Goal: Navigation & Orientation: Find specific page/section

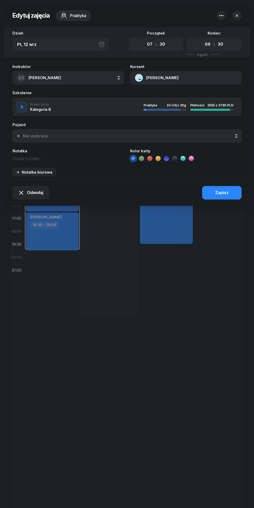
select select "07"
select select "30"
select select "09"
select select "30"
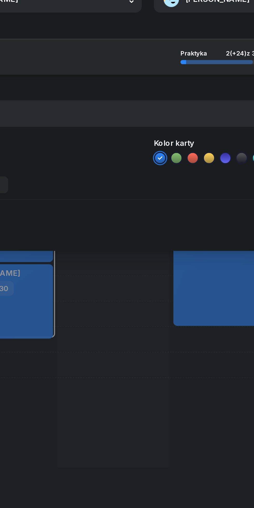
click at [120, 156] on textarea at bounding box center [68, 158] width 112 height 7
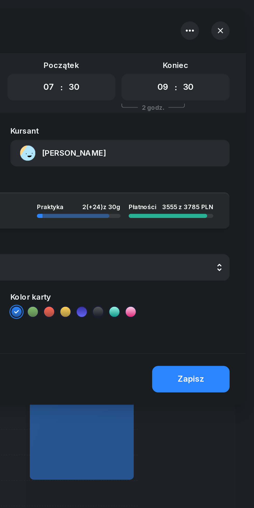
click at [154, 74] on button "[PERSON_NAME]" at bounding box center [186, 77] width 112 height 13
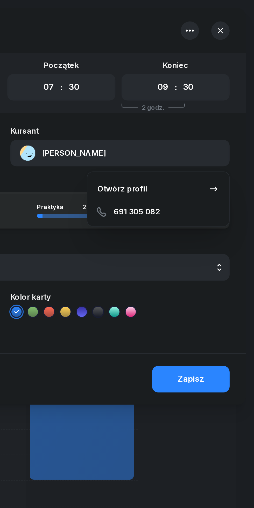
click at [185, 94] on div "Otwórz profil" at bounding box center [187, 96] width 25 height 7
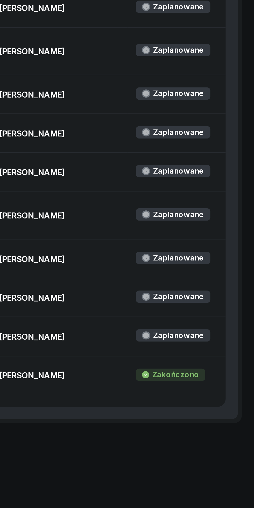
scroll to position [209, 0]
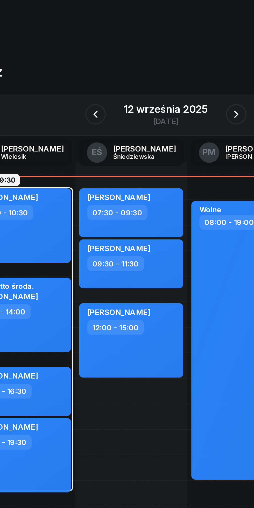
click at [162, 58] on icon "button" at bounding box center [163, 58] width 6 height 6
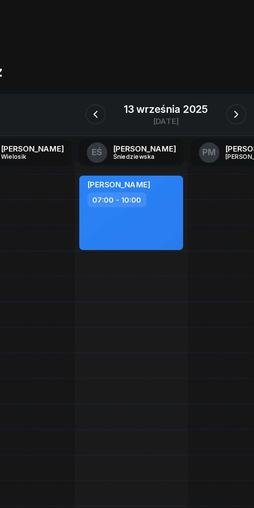
click at [160, 57] on icon "button" at bounding box center [163, 58] width 6 height 6
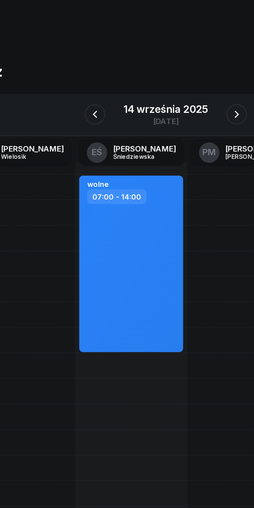
click at [162, 57] on icon "button" at bounding box center [163, 58] width 6 height 6
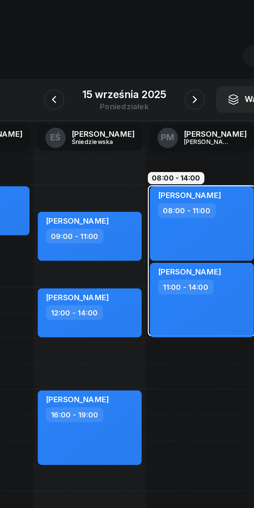
click at [159, 58] on button "button" at bounding box center [163, 58] width 10 height 10
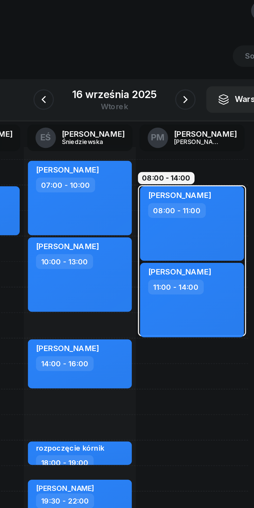
click at [163, 58] on icon "button" at bounding box center [163, 58] width 6 height 6
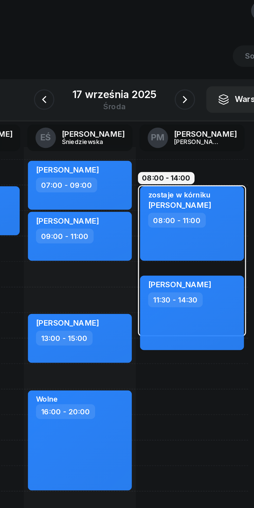
click at [114, 55] on div "17 września 2025" at bounding box center [127, 55] width 43 height 5
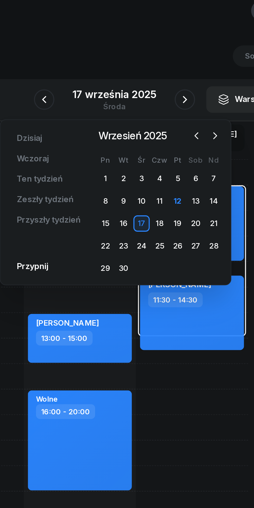
click at [161, 109] on div "12" at bounding box center [159, 110] width 8 height 8
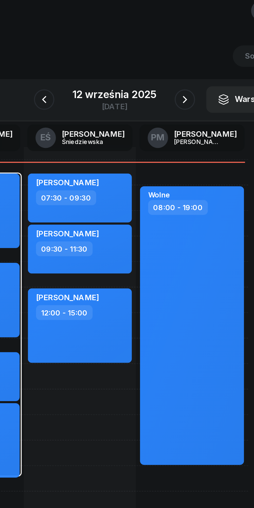
click at [124, 173] on div "[PERSON_NAME] 12:00 - 15:00" at bounding box center [109, 173] width 53 height 38
select select "12"
select select "15"
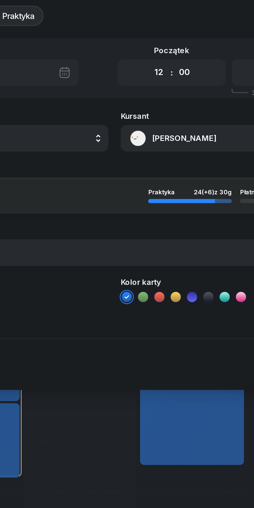
click at [154, 76] on button "[PERSON_NAME]" at bounding box center [186, 77] width 112 height 13
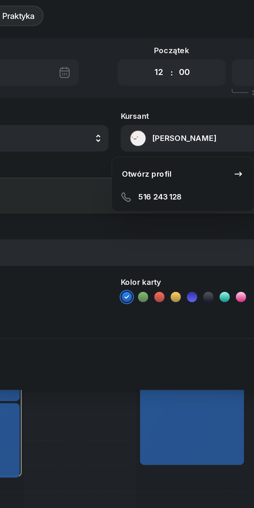
click at [143, 96] on div "Otwórz profil" at bounding box center [143, 96] width 25 height 7
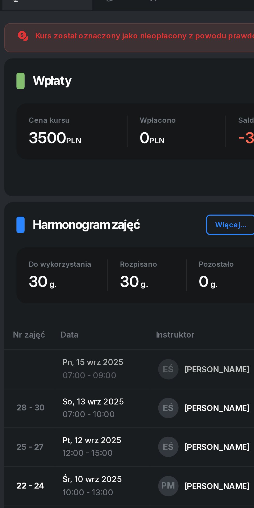
scroll to position [4, 0]
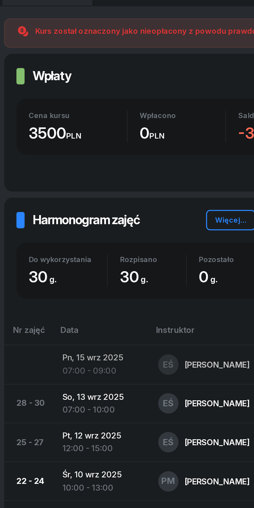
click at [70, 427] on td "Pn, [DATE] 07:00 - 09:00" at bounding box center [64, 435] width 48 height 20
